Goal: Task Accomplishment & Management: Manage account settings

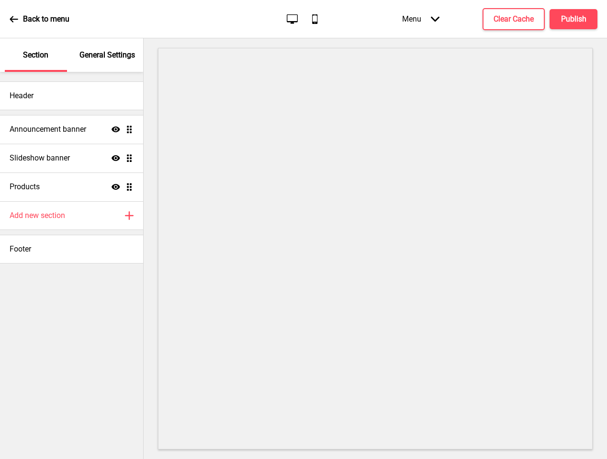
click at [113, 53] on p "General Settings" at bounding box center [107, 55] width 56 height 11
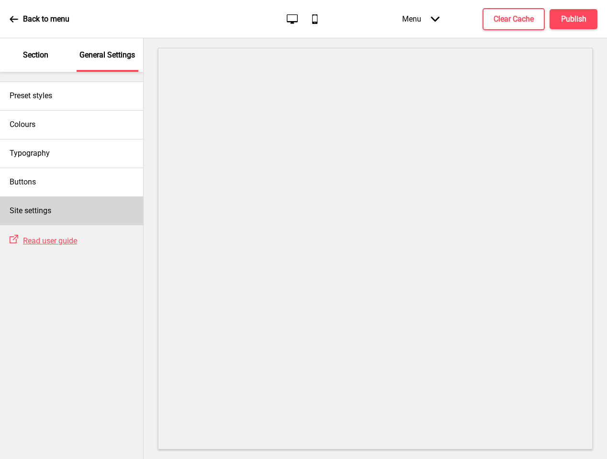
click at [67, 208] on div "Site settings" at bounding box center [71, 210] width 143 height 29
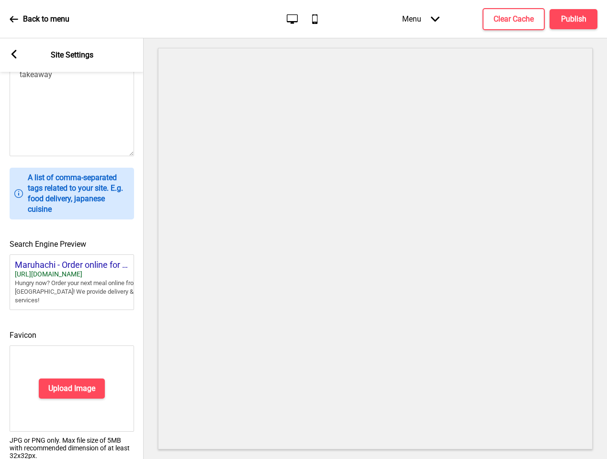
scroll to position [321, 0]
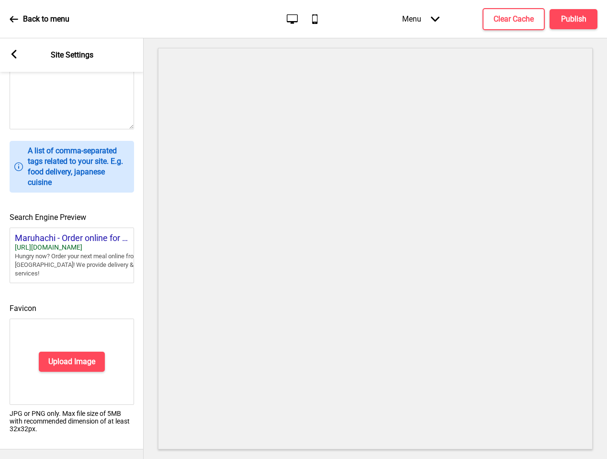
click at [88, 365] on div "Upload Image" at bounding box center [72, 361] width 125 height 86
click at [88, 363] on button "Upload Image" at bounding box center [72, 361] width 66 height 20
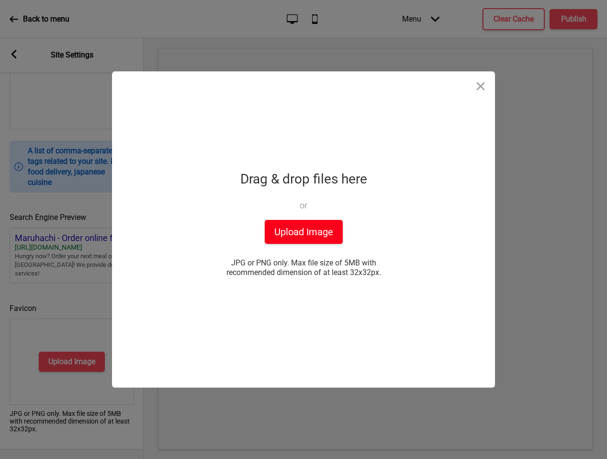
click at [294, 225] on button "Upload Image" at bounding box center [304, 232] width 78 height 24
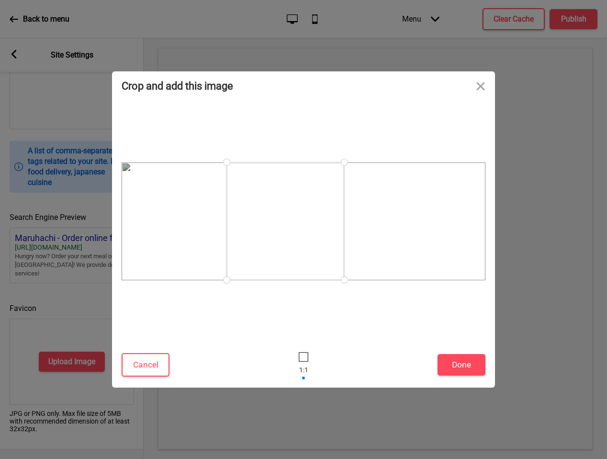
drag, startPoint x: 340, startPoint y: 241, endPoint x: 344, endPoint y: 193, distance: 49.0
click at [344, 237] on div at bounding box center [286, 221] width 118 height 118
click at [326, 103] on div at bounding box center [303, 221] width 383 height 242
click at [151, 362] on button "Cancel" at bounding box center [146, 364] width 48 height 23
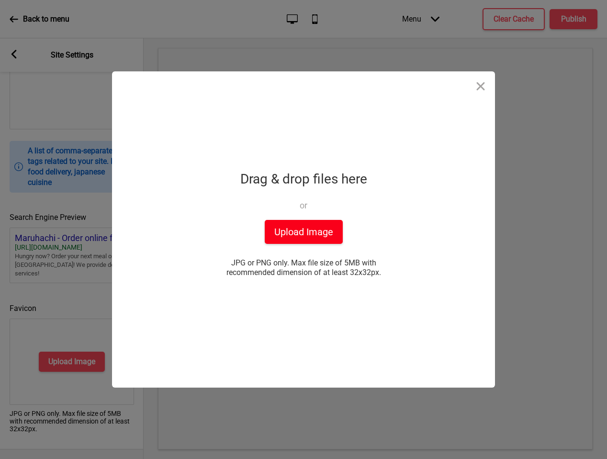
click at [305, 238] on button "Upload Image" at bounding box center [304, 232] width 78 height 24
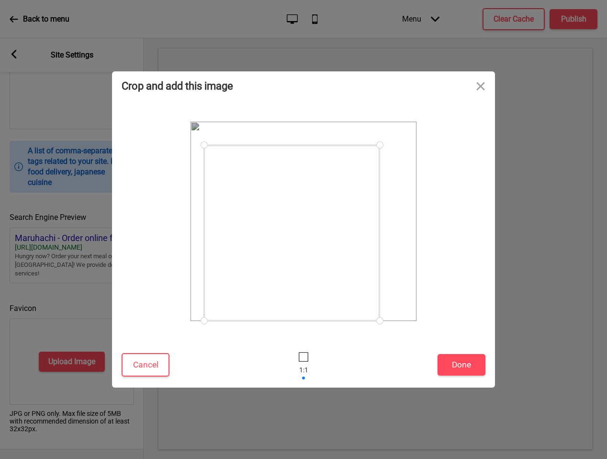
drag, startPoint x: 403, startPoint y: 127, endPoint x: 380, endPoint y: 187, distance: 64.7
click at [380, 187] on div at bounding box center [304, 221] width 226 height 199
drag, startPoint x: 223, startPoint y: 301, endPoint x: 222, endPoint y: 296, distance: 4.9
click at [222, 296] on div at bounding box center [222, 303] width 17 height 17
click at [451, 363] on button "Done" at bounding box center [462, 365] width 48 height 22
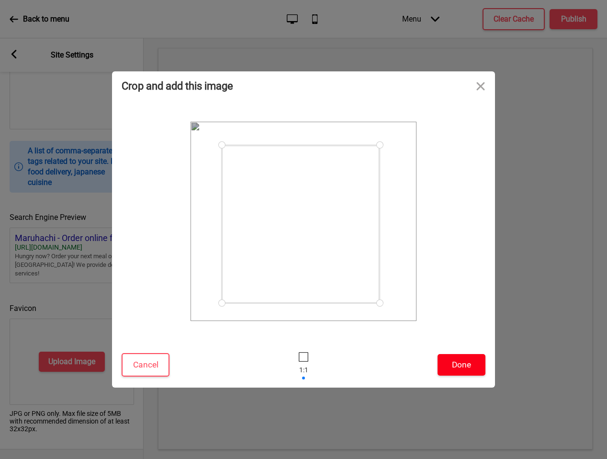
scroll to position [306, 0]
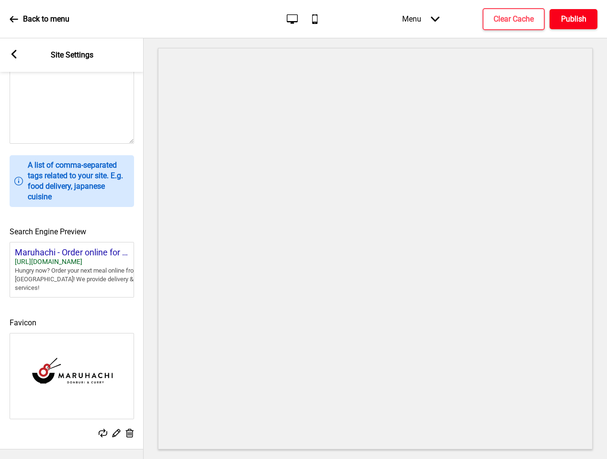
click at [558, 12] on button "Publish" at bounding box center [574, 19] width 48 height 20
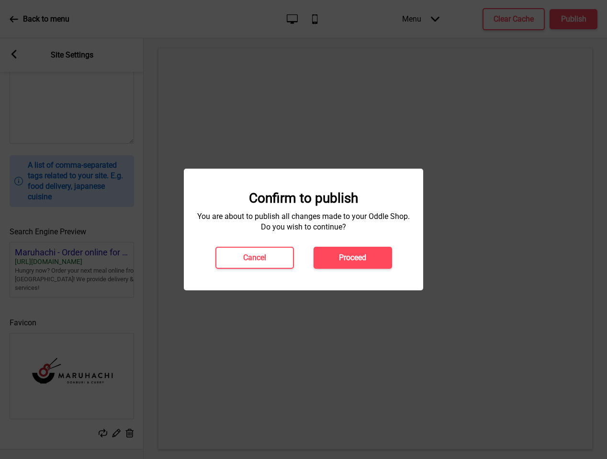
click at [345, 254] on h4 "Proceed" at bounding box center [352, 257] width 27 height 11
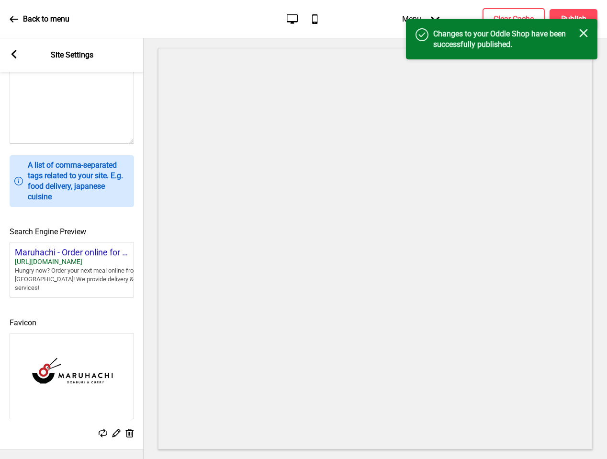
click at [22, 25] on div "Back to menu" at bounding box center [40, 19] width 60 height 26
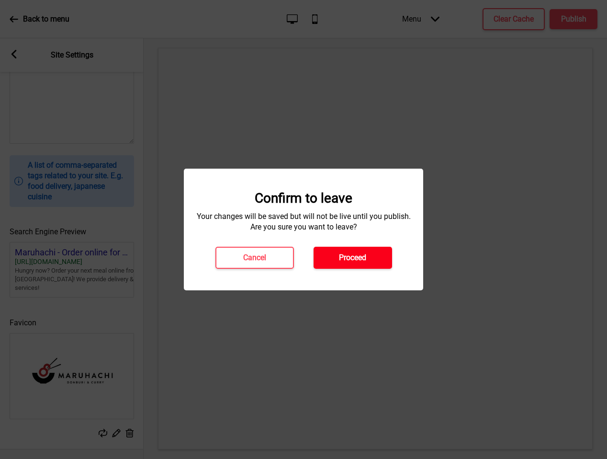
click at [346, 258] on h4 "Proceed" at bounding box center [352, 257] width 27 height 11
